Goal: Use online tool/utility: Utilize a website feature to perform a specific function

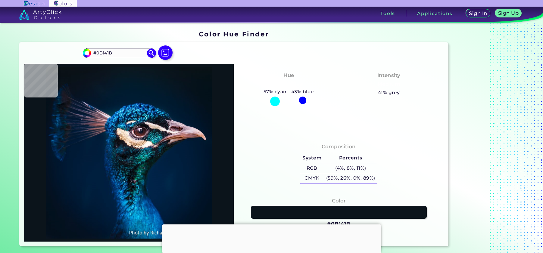
type input "#081923"
type input "#061927"
type input "#04192a"
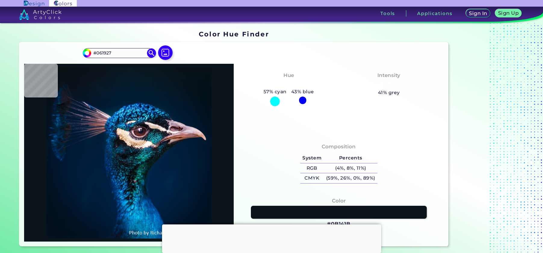
type input "#04192A"
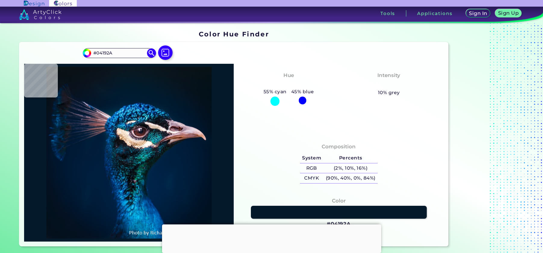
type input "#011c2f"
type input "#011C2F"
type input "#011b32"
type input "#011B32"
type input "#001a31"
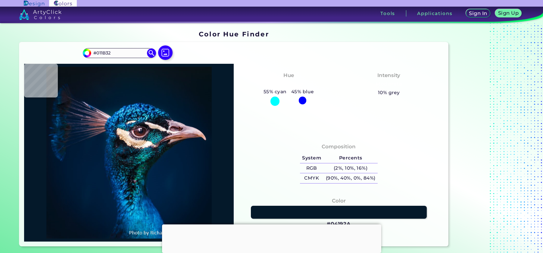
type input "#001A31"
type input "#001b34"
type input "#001B34"
type input "#001c34"
type input "#001C34"
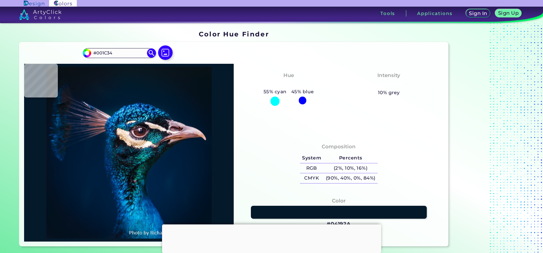
type input "#001d35"
type input "#001D35"
type input "#00223e"
type input "#00223E"
type input "#00448b"
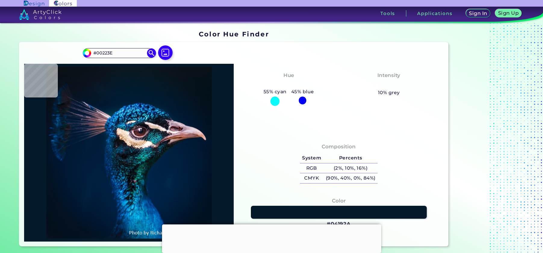
type input "#00448B"
type input "#0a61a0"
type input "#0A61A0"
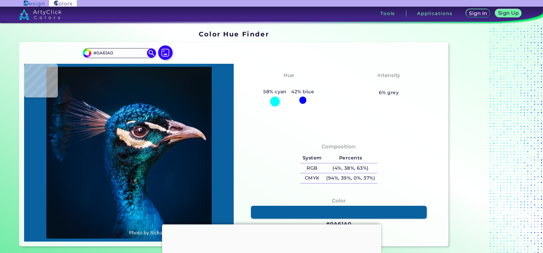
type input "#001a31"
type input "#001A31"
type input "#011526"
type input "#03111c"
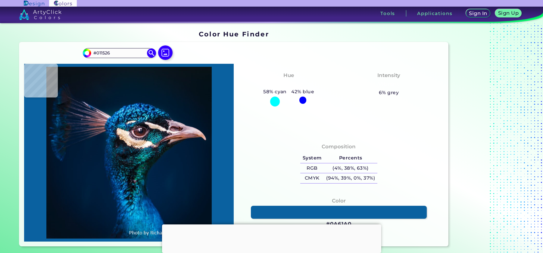
type input "#03111C"
type input "#000000"
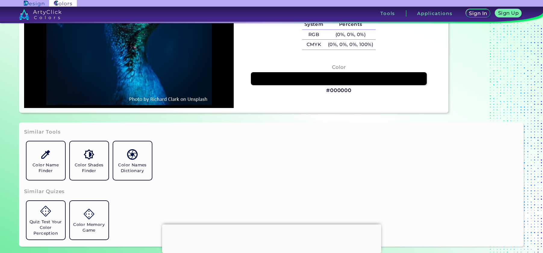
scroll to position [151, 0]
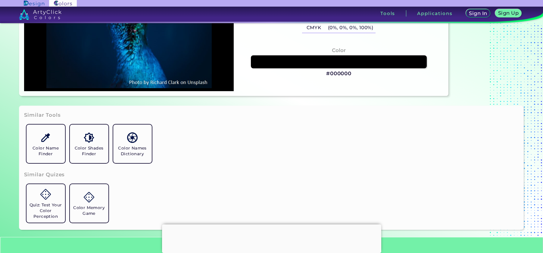
type input "#041121"
type input "#021225"
type input "#011327"
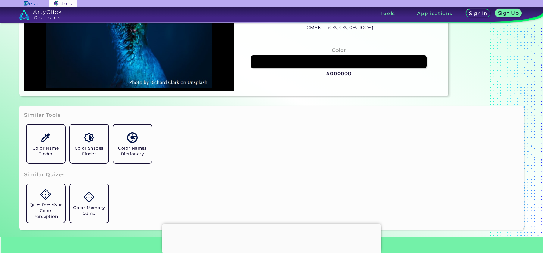
type input "#011327"
